Goal: Check status: Check status

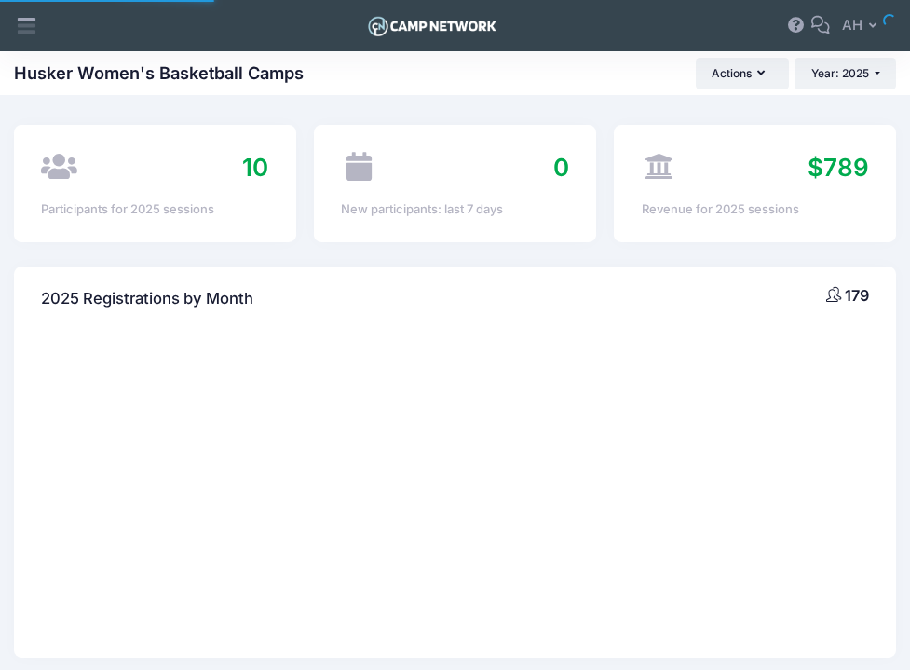
select select
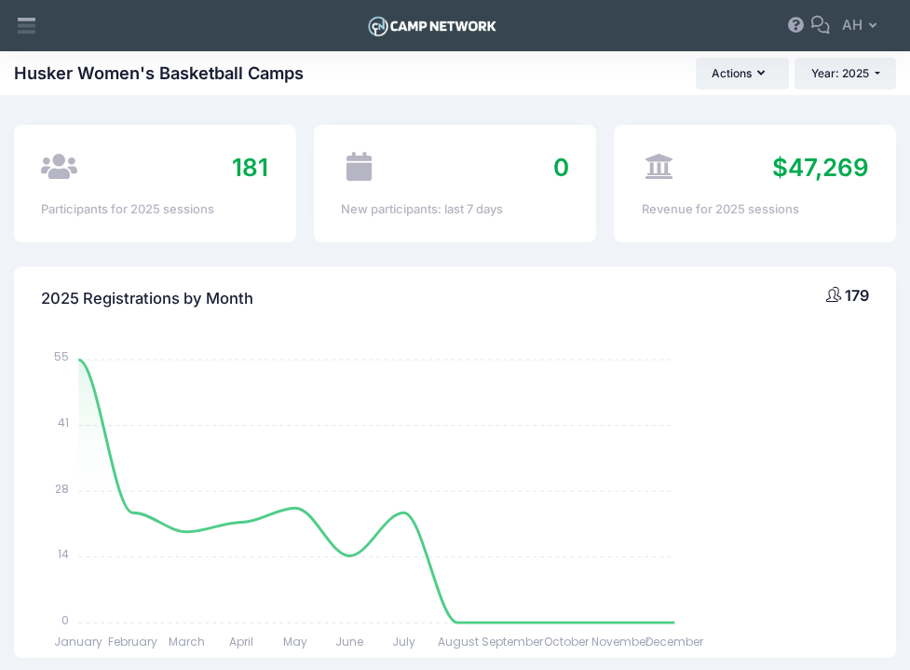
click at [0, 0] on input "text" at bounding box center [0, 0] width 0 height 0
click at [0, 0] on p "Elite Camp on [DATE]" at bounding box center [0, 0] width 0 height 0
type input "Kinley Ford (Elite Camp, Aug-02, 2025)"
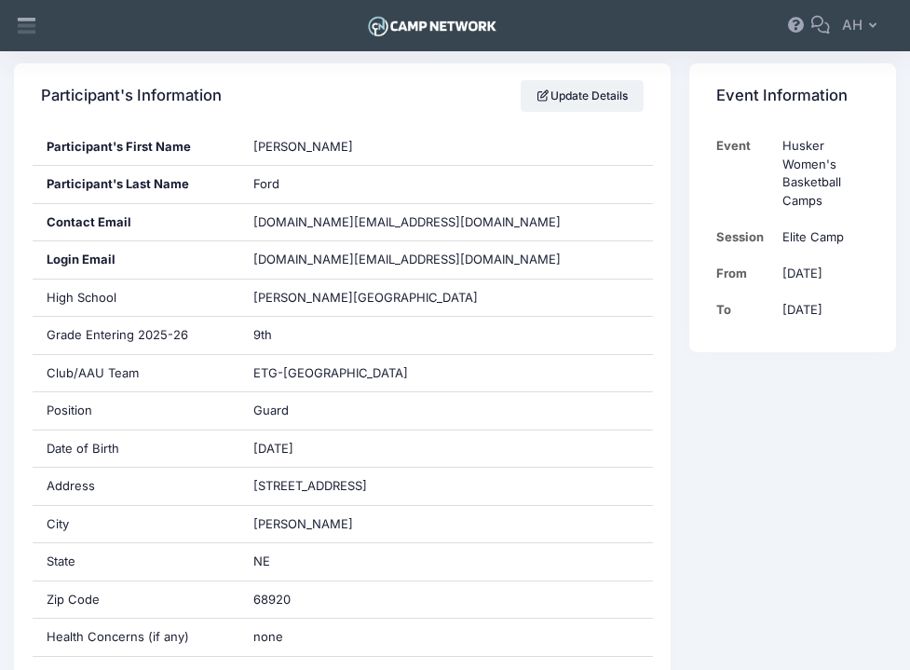
scroll to position [328, 0]
